Goal: Information Seeking & Learning: Find specific fact

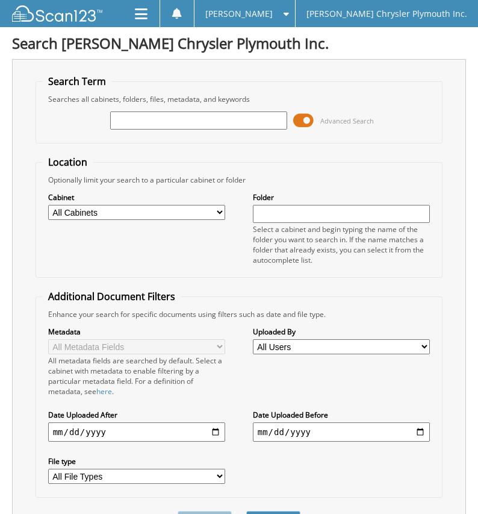
click at [262, 118] on input "text" at bounding box center [199, 120] width 178 height 18
type input "23236A"
click at [246, 511] on button "Search" at bounding box center [273, 522] width 54 height 22
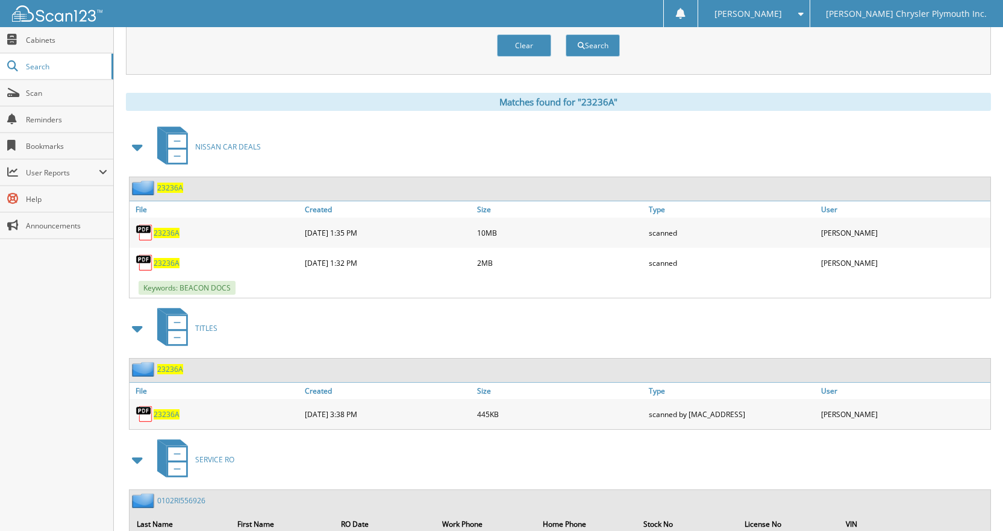
scroll to position [522, 0]
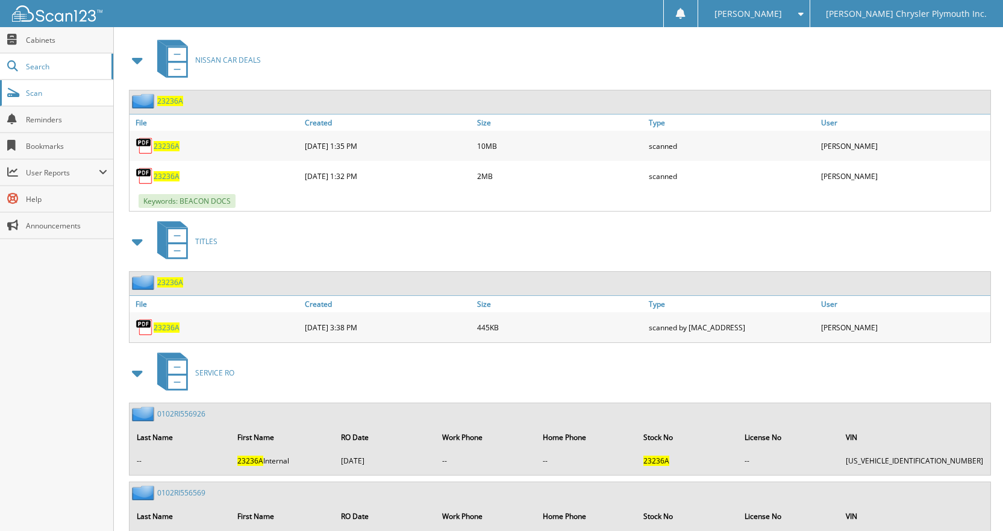
click at [40, 103] on link "Scan" at bounding box center [56, 93] width 113 height 26
